Goal: Task Accomplishment & Management: Complete application form

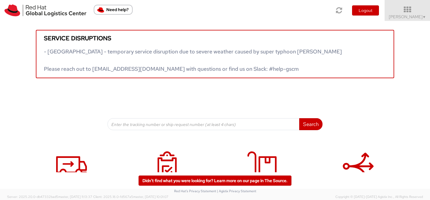
scroll to position [31, 0]
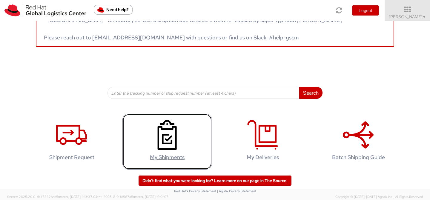
click at [170, 135] on icon at bounding box center [167, 135] width 31 height 30
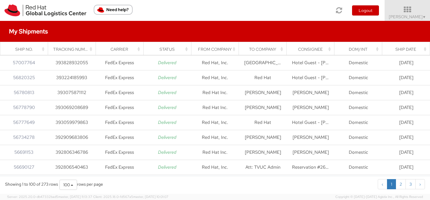
click at [270, 49] on div "To Company" at bounding box center [264, 49] width 40 height 6
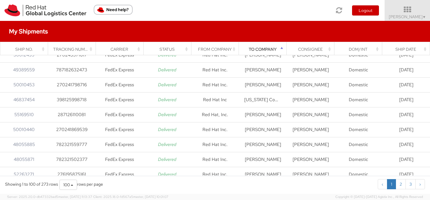
scroll to position [806, 0]
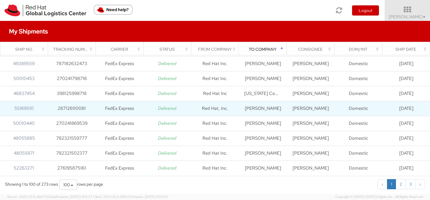
click at [269, 107] on td "[PERSON_NAME]" at bounding box center [263, 108] width 48 height 15
click at [25, 110] on link "55169510" at bounding box center [23, 108] width 19 height 6
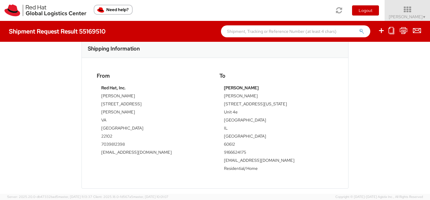
scroll to position [184, 0]
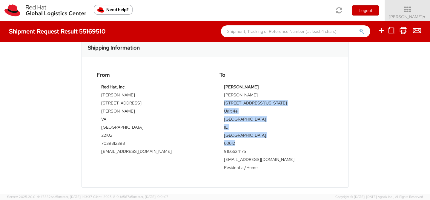
drag, startPoint x: 225, startPoint y: 109, endPoint x: 244, endPoint y: 151, distance: 46.7
click at [244, 151] on tbody "[PERSON_NAME] [PERSON_NAME] [STREET_ADDRESS][US_STATE] 60612 9166624175 [EMAIL_…" at bounding box center [276, 128] width 105 height 89
copy tbody "[STREET_ADDRESS][US_STATE]"
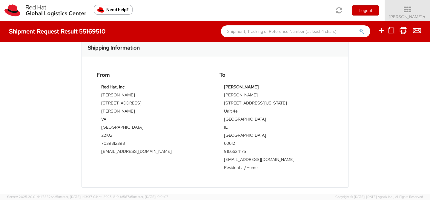
click at [202, 87] on div "From Red Hat, Inc. [PERSON_NAME] [STREET_ADDRESS][PERSON_NAME] 7039812398 [EMAI…" at bounding box center [153, 114] width 123 height 85
click at [393, 35] on link at bounding box center [392, 31] width 6 height 9
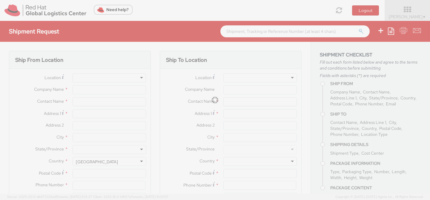
click at [393, 30] on div at bounding box center [215, 100] width 430 height 200
select select "512"
select select
type input "Red Hat, Inc."
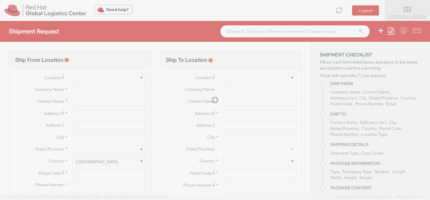
type input "[PERSON_NAME]"
type input "[STREET_ADDRESS]"
type input "[PERSON_NAME]"
type input "22102"
type input "7039812398"
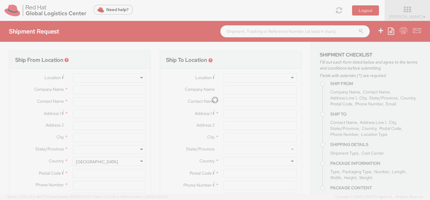
type input "[EMAIL_ADDRESS][DOMAIN_NAME]"
type input "[PERSON_NAME]"
type input "[STREET_ADDRESS][US_STATE]"
type input "Unit 4e"
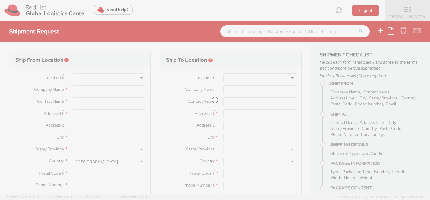
type input "[GEOGRAPHIC_DATA]"
type input "60612"
type input "9166624175"
type input "[EMAIL_ADDRESS][DOMAIN_NAME]"
type textarea "RH 1/4 zip"
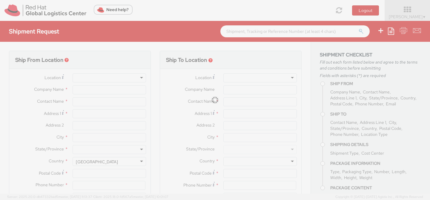
type input "512"
select select
type input "1"
type input "14"
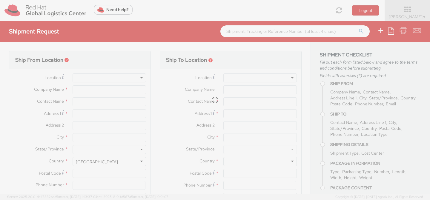
type input "3"
type input "1"
type input "various"
select select
type input "5.00"
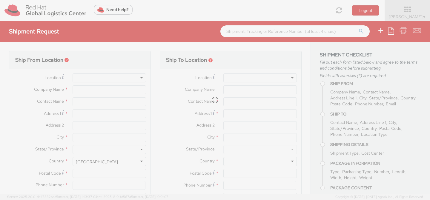
type input "5.00"
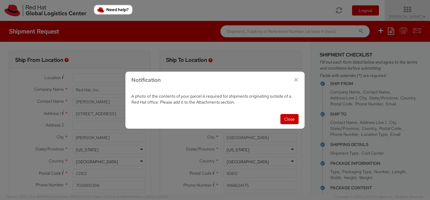
type input "Red Hat"
click at [297, 79] on icon "button" at bounding box center [296, 80] width 9 height 9
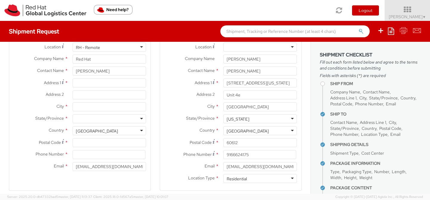
scroll to position [31, 0]
click at [122, 82] on input "Address 1 *" at bounding box center [109, 82] width 73 height 9
type input "[STREET_ADDRESS]"
type input "Red Hat, Inc."
type input "[GEOGRAPHIC_DATA]"
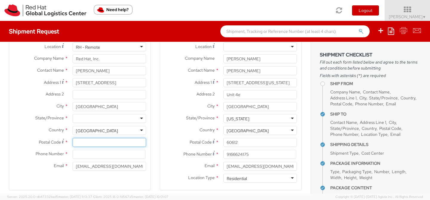
type input "20176"
type input "7039812398"
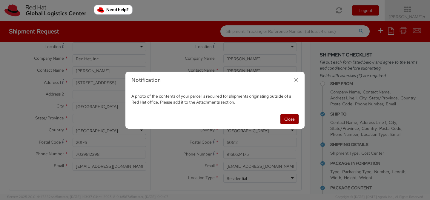
click at [289, 119] on button "Close" at bounding box center [290, 119] width 18 height 10
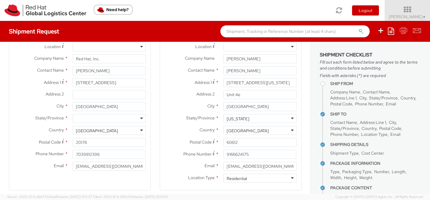
click at [112, 115] on div at bounding box center [109, 118] width 73 height 9
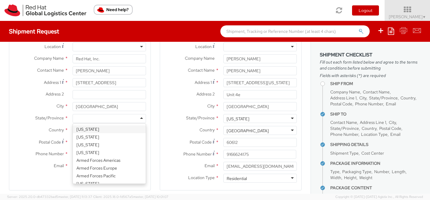
type input "v"
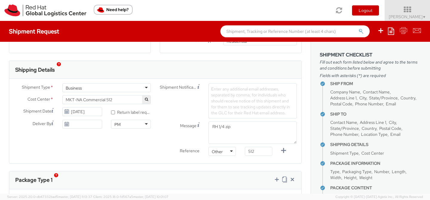
scroll to position [174, 0]
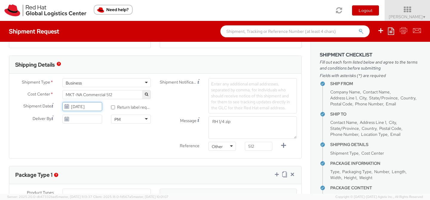
click at [98, 107] on input "[DATE]" at bounding box center [82, 106] width 40 height 9
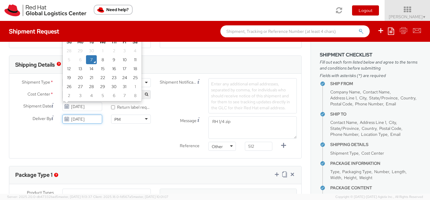
click at [83, 117] on input "[DATE]" at bounding box center [82, 119] width 40 height 9
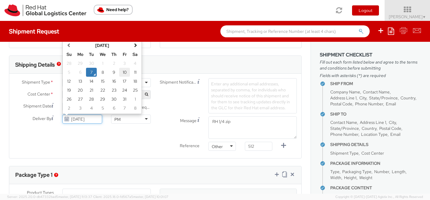
click at [127, 73] on td "10" at bounding box center [124, 72] width 11 height 9
type input "[DATE]"
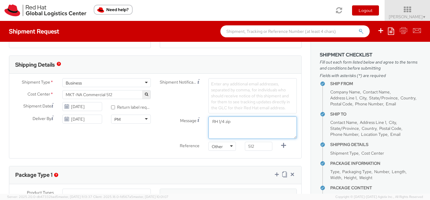
drag, startPoint x: 237, startPoint y: 120, endPoint x: 218, endPoint y: 119, distance: 18.8
click at [219, 120] on textarea "RH 1/4 zip" at bounding box center [253, 128] width 88 height 22
type textarea "RH NAPS stickers for RH summit connect [GEOGRAPHIC_DATA]"
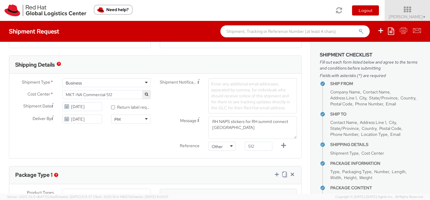
click at [150, 140] on div "Shipment Type * Business Business Batch Business Personal Cost Center * MKT-NA …" at bounding box center [155, 116] width 292 height 76
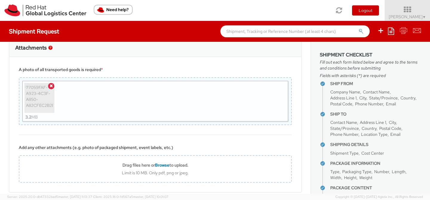
scroll to position [486, 0]
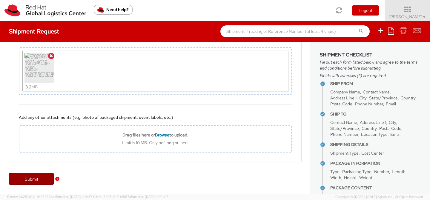
click at [34, 178] on link "Submit" at bounding box center [31, 179] width 45 height 12
